Goal: Contribute content: Contribute content

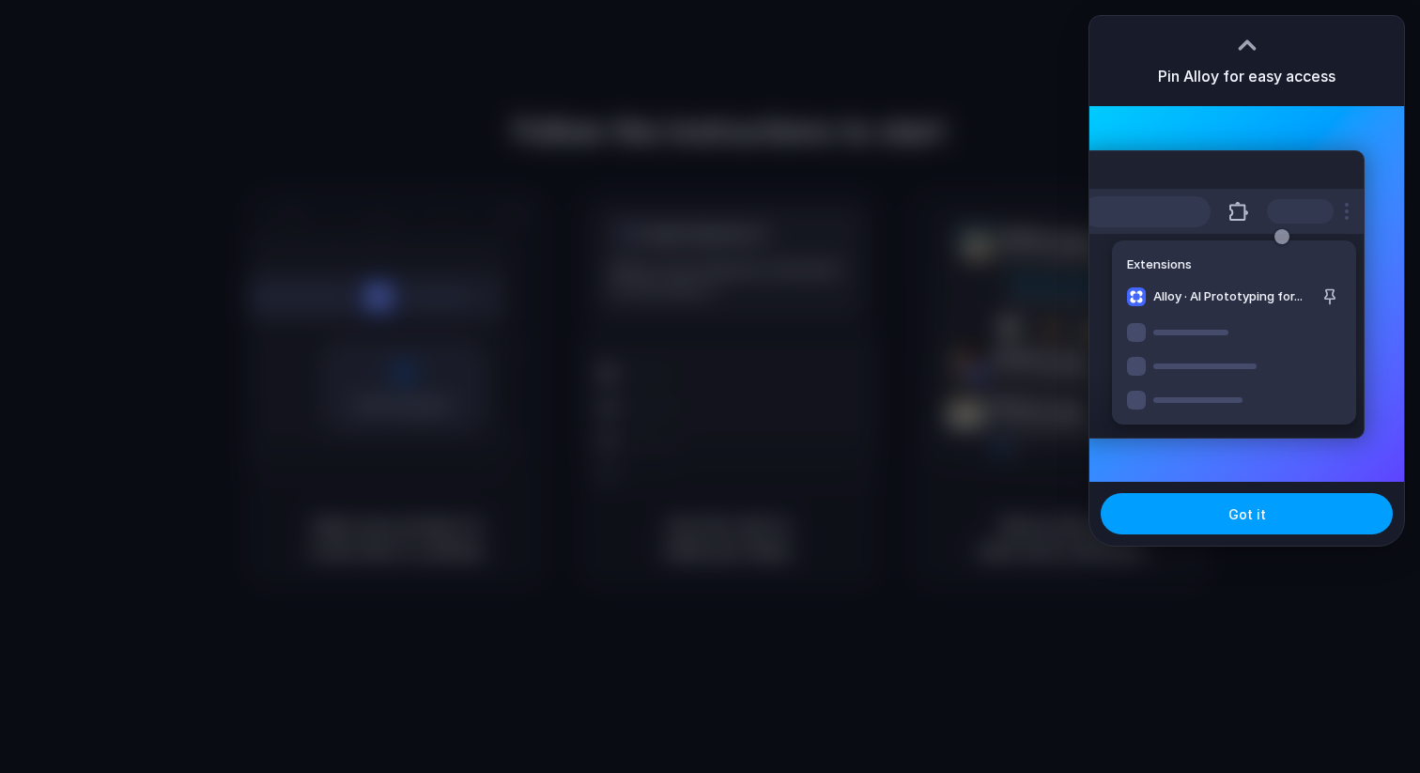
click at [1222, 526] on button "Got it" at bounding box center [1246, 513] width 292 height 41
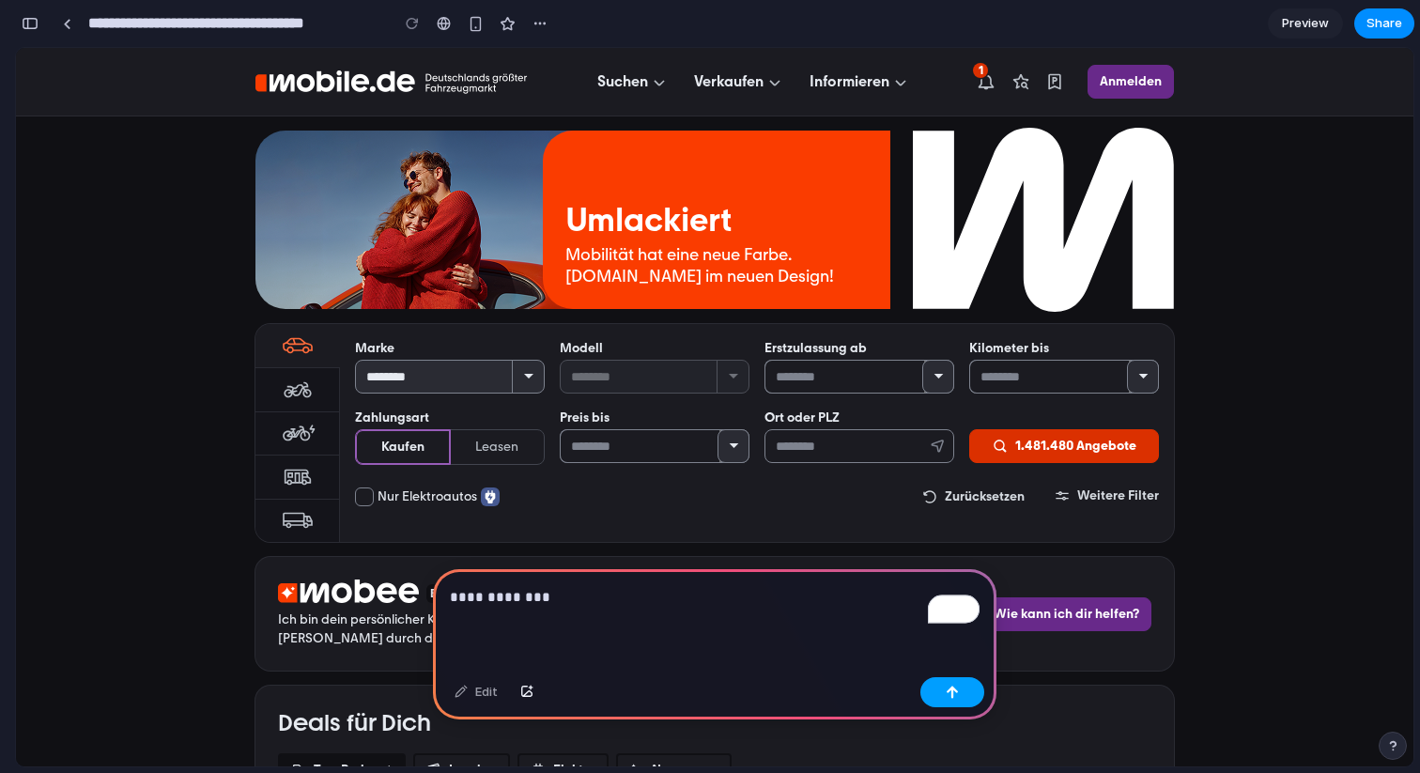
click at [946, 699] on button "button" at bounding box center [952, 692] width 64 height 30
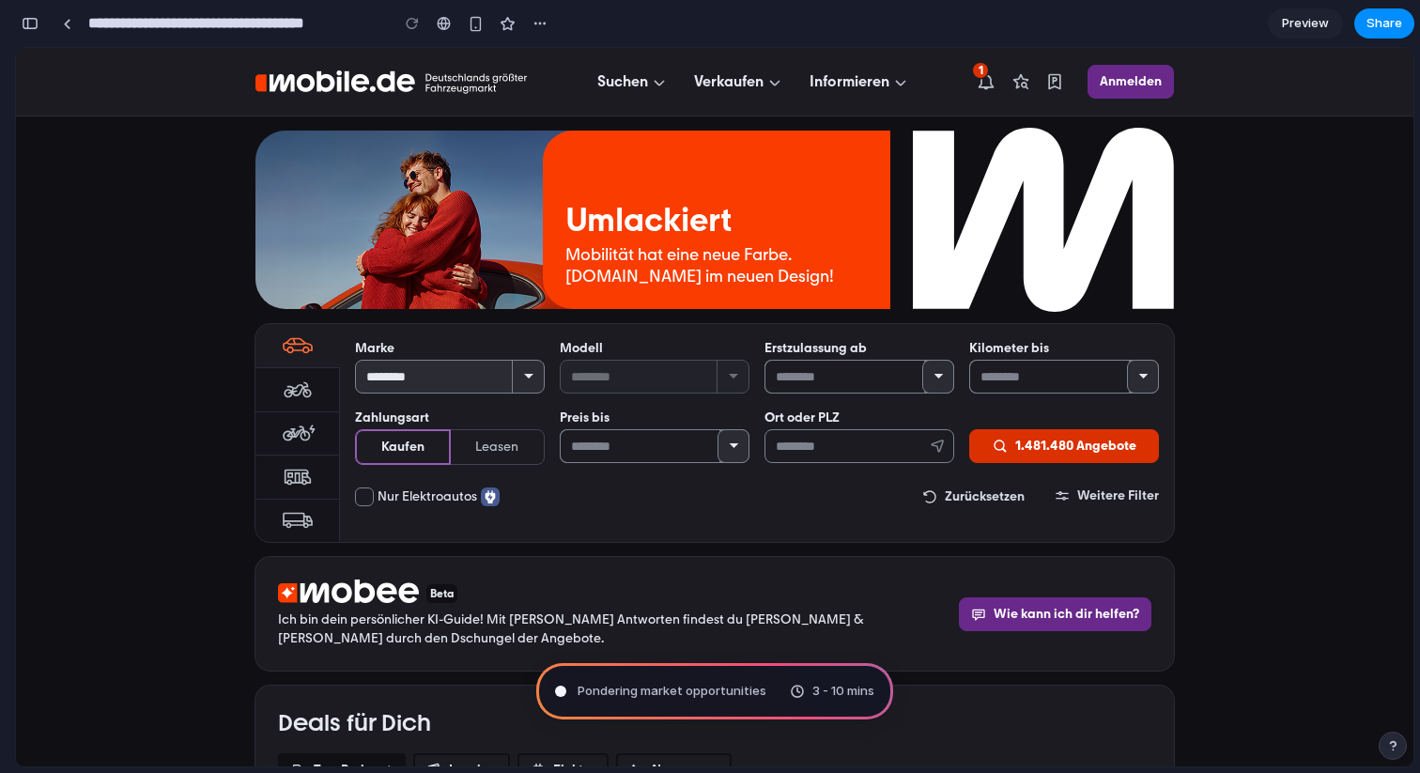
type input "**********"
